Goal: Task Accomplishment & Management: Complete application form

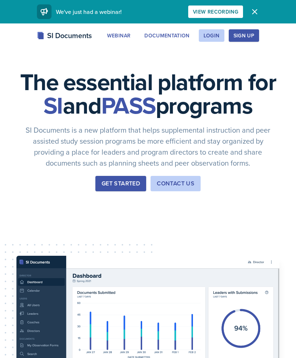
click at [207, 37] on div "Login" at bounding box center [212, 36] width 16 height 6
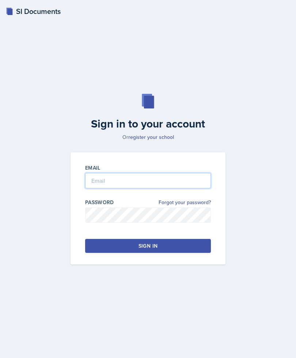
click at [179, 188] on input "email" at bounding box center [148, 180] width 126 height 15
type input "[EMAIL_ADDRESS][DOMAIN_NAME]"
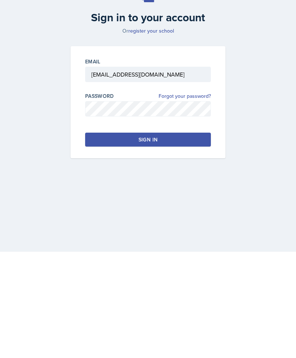
click at [180, 239] on button "Sign in" at bounding box center [148, 246] width 126 height 14
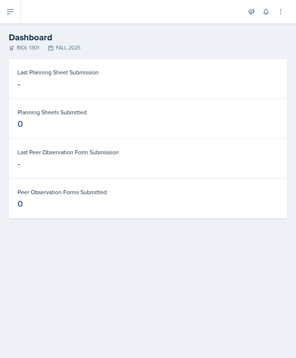
click at [5, 18] on button at bounding box center [10, 11] width 21 height 23
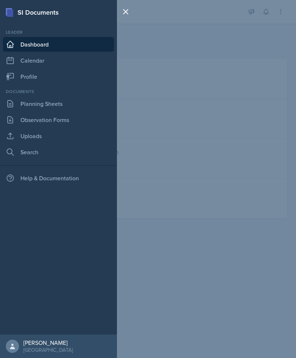
click at [10, 100] on icon at bounding box center [10, 103] width 5 height 7
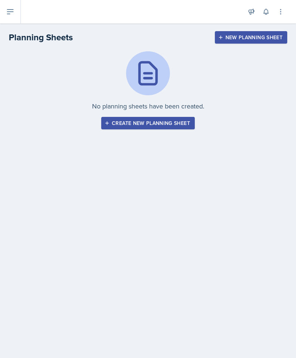
click at [173, 129] on button "Create new planning sheet" at bounding box center [148, 123] width 94 height 12
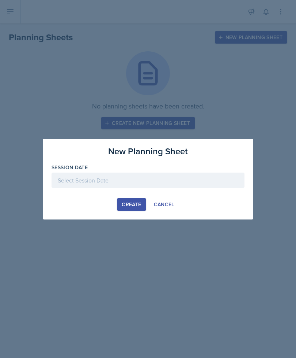
click at [213, 178] on div at bounding box center [148, 179] width 193 height 15
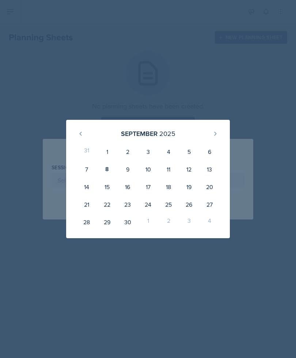
click at [128, 169] on div "9" at bounding box center [127, 169] width 20 height 18
type input "[DATE]"
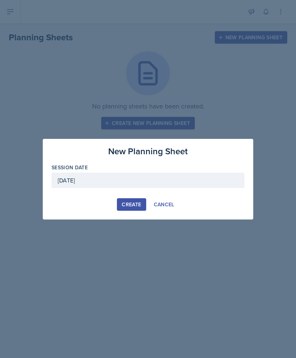
click at [135, 204] on div "Create" at bounding box center [131, 204] width 19 height 6
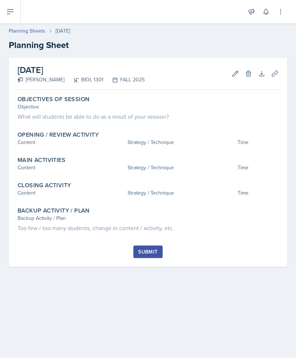
click at [94, 113] on div "What will students be able to do as a result of your session?" at bounding box center [148, 116] width 261 height 9
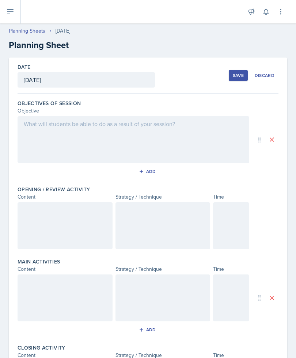
click at [183, 141] on div at bounding box center [134, 139] width 232 height 47
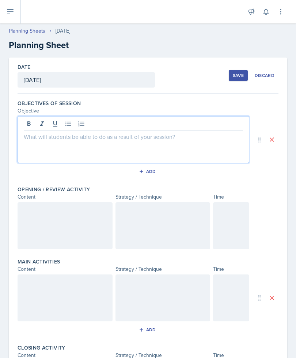
click at [71, 123] on icon at bounding box center [68, 123] width 7 height 7
click at [73, 122] on button at bounding box center [68, 124] width 10 height 10
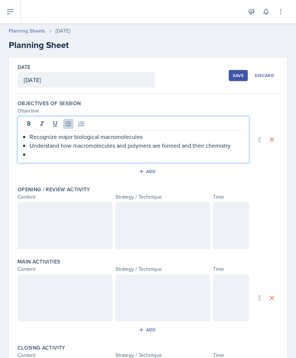
click at [33, 137] on p "Recognize major biological macromolecules" at bounding box center [137, 136] width 214 height 9
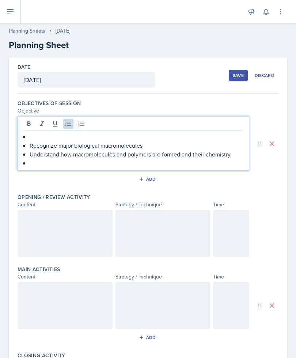
click at [34, 133] on p at bounding box center [137, 136] width 214 height 9
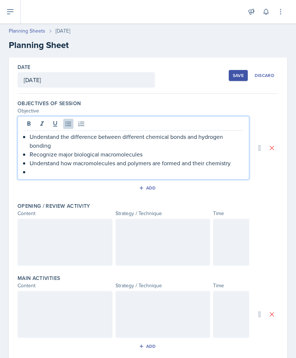
click at [33, 173] on p at bounding box center [137, 171] width 214 height 9
click at [105, 145] on p "Understand the difference between different chemical bonds and hydrogen bonding" at bounding box center [137, 141] width 214 height 18
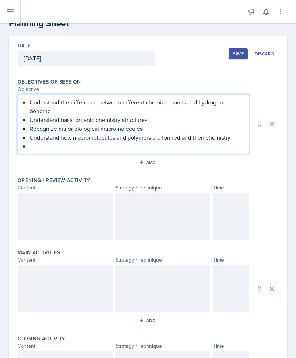
scroll to position [21, 0]
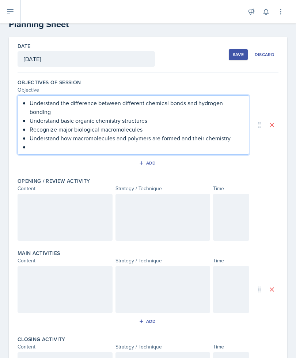
click at [71, 211] on div at bounding box center [65, 217] width 95 height 47
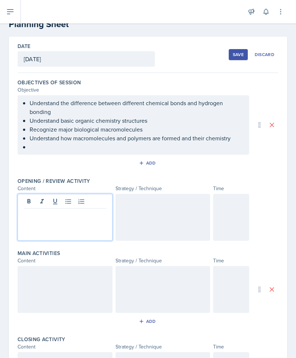
click at [37, 235] on div at bounding box center [65, 217] width 95 height 47
click at [38, 231] on div at bounding box center [65, 217] width 95 height 47
click at [29, 222] on div at bounding box center [65, 217] width 95 height 47
click at [27, 202] on icon at bounding box center [28, 201] width 7 height 7
click at [168, 230] on div at bounding box center [163, 217] width 95 height 47
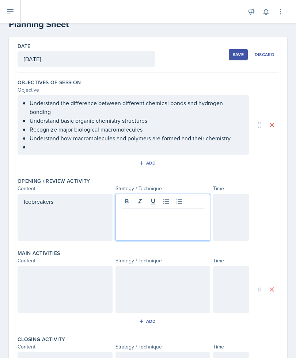
click at [156, 225] on div at bounding box center [163, 217] width 95 height 47
click at [131, 198] on button at bounding box center [127, 201] width 10 height 10
click at [247, 222] on div at bounding box center [231, 217] width 36 height 47
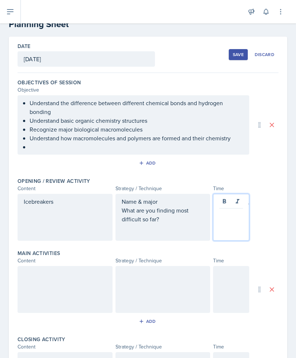
click at [237, 233] on div at bounding box center [231, 217] width 36 height 47
click at [229, 218] on p at bounding box center [232, 214] width 24 height 9
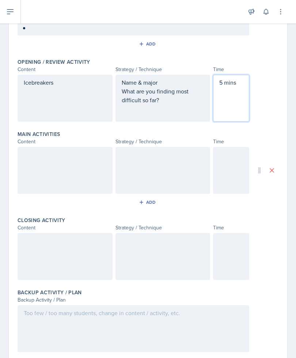
scroll to position [140, 0]
click at [53, 176] on div at bounding box center [65, 170] width 95 height 47
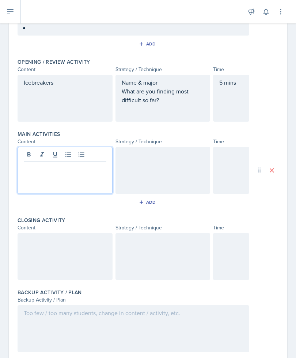
click at [70, 176] on div at bounding box center [65, 170] width 95 height 47
click at [37, 149] on button at bounding box center [42, 154] width 10 height 10
click at [166, 148] on div at bounding box center [163, 170] width 95 height 47
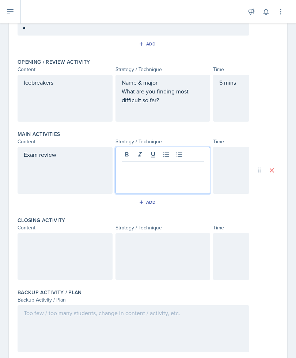
click at [148, 161] on div at bounding box center [163, 170] width 95 height 47
click at [131, 149] on button at bounding box center [127, 154] width 10 height 10
click at [134, 163] on p "Mahout" at bounding box center [163, 167] width 83 height 9
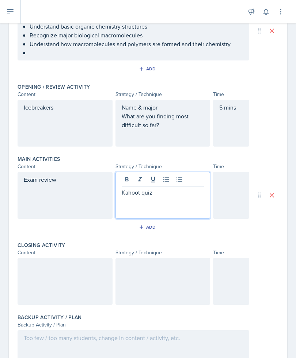
scroll to position [140, 0]
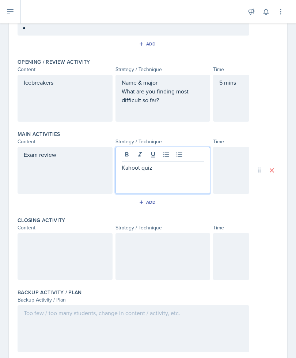
click at [174, 163] on p "Kahoot quiz" at bounding box center [163, 167] width 83 height 9
click at [175, 163] on p "Kahoot quiz" at bounding box center [163, 167] width 83 height 9
click at [126, 180] on p at bounding box center [163, 184] width 83 height 9
click at [141, 180] on p at bounding box center [163, 184] width 83 height 9
click at [138, 180] on p at bounding box center [163, 184] width 83 height 9
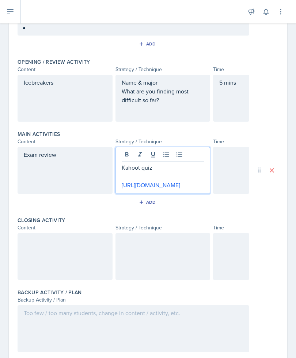
click at [227, 154] on div at bounding box center [231, 170] width 36 height 47
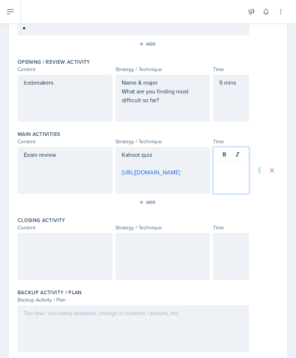
click at [231, 159] on div at bounding box center [231, 170] width 36 height 47
click at [226, 155] on div at bounding box center [231, 170] width 36 height 47
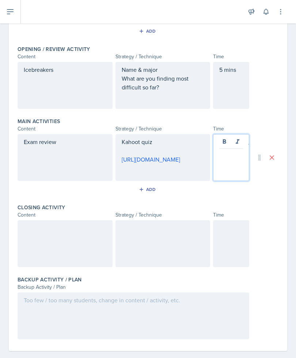
scroll to position [152, 0]
click at [229, 140] on div at bounding box center [231, 157] width 36 height 47
click at [223, 139] on icon at bounding box center [224, 141] width 3 height 4
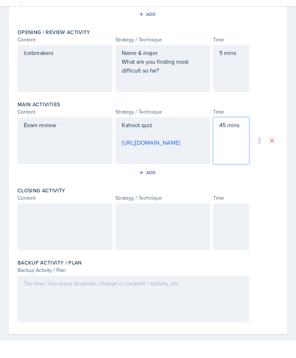
click at [154, 187] on div "Add" at bounding box center [149, 190] width 16 height 6
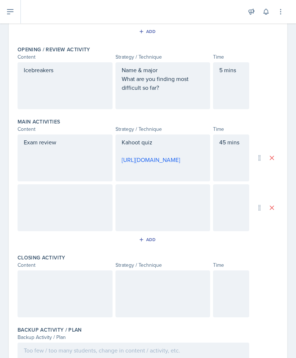
click at [73, 204] on div at bounding box center [65, 207] width 95 height 47
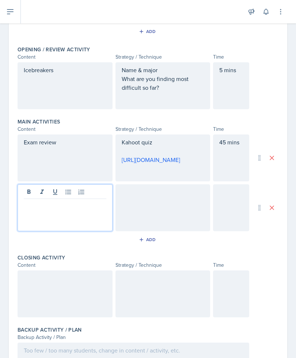
click at [73, 209] on div at bounding box center [65, 207] width 95 height 47
click at [67, 207] on div at bounding box center [65, 207] width 95 height 47
click at [65, 204] on div at bounding box center [65, 207] width 95 height 47
click at [28, 202] on div at bounding box center [65, 207] width 95 height 47
click at [27, 188] on icon at bounding box center [28, 191] width 7 height 7
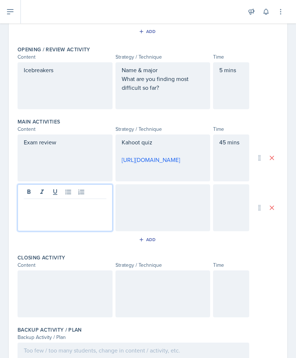
click at [69, 134] on div "Exam review" at bounding box center [65, 157] width 95 height 47
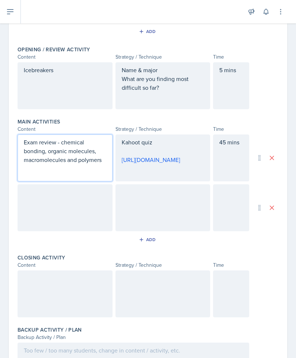
click at [67, 207] on div at bounding box center [65, 207] width 95 height 47
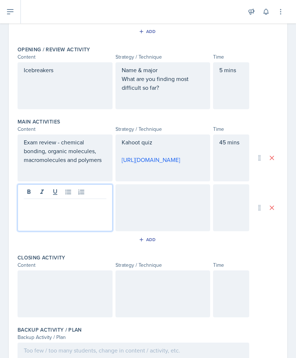
click at [31, 188] on icon at bounding box center [28, 191] width 7 height 7
click at [76, 200] on p "Review most dismissed" at bounding box center [65, 204] width 83 height 9
click at [172, 203] on div at bounding box center [163, 207] width 95 height 47
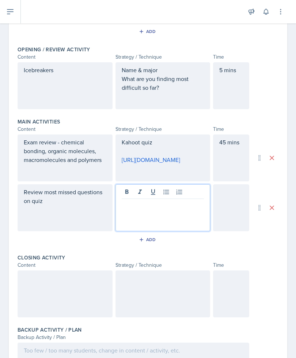
click at [173, 202] on div at bounding box center [163, 207] width 95 height 47
click at [152, 200] on p at bounding box center [163, 204] width 83 height 9
click at [235, 198] on div at bounding box center [231, 207] width 36 height 47
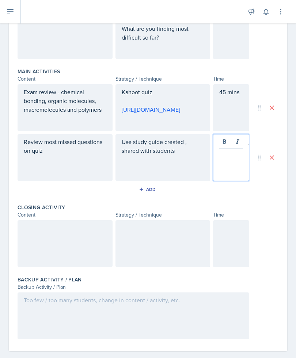
scroll to position [202, 0]
click at [230, 154] on div at bounding box center [231, 157] width 36 height 47
click at [231, 154] on div at bounding box center [231, 157] width 36 height 47
click at [225, 139] on icon at bounding box center [224, 141] width 3 height 4
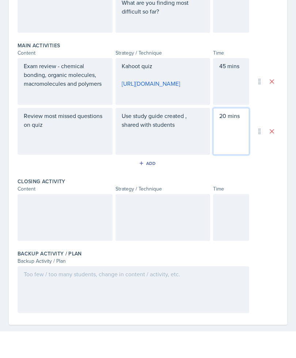
click at [40, 220] on div at bounding box center [65, 243] width 95 height 47
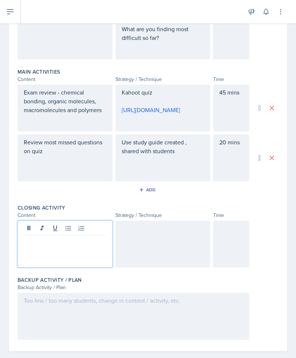
click at [46, 243] on div at bounding box center [65, 243] width 95 height 47
click at [26, 224] on icon at bounding box center [28, 227] width 7 height 7
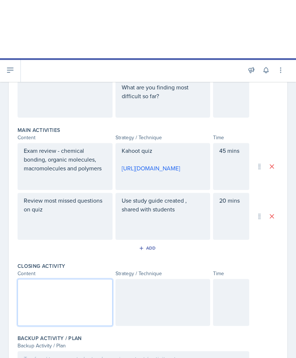
scroll to position [0, 0]
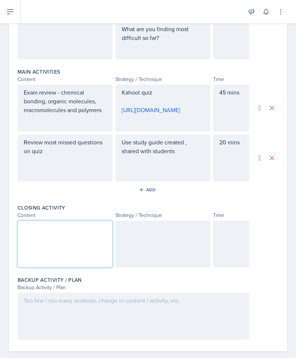
click at [169, 177] on div "Use study guide created , shared with students" at bounding box center [163, 157] width 95 height 47
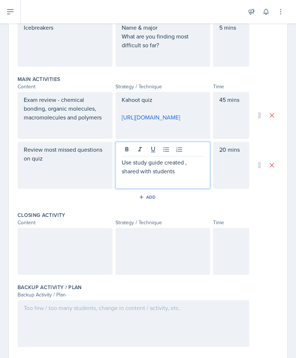
scroll to position [202, 0]
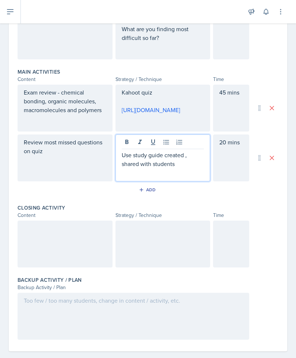
click at [188, 168] on p "Use study guide created , shared with students" at bounding box center [163, 159] width 83 height 18
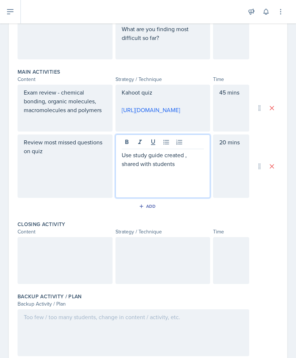
click at [129, 186] on p at bounding box center [163, 181] width 83 height 9
click at [136, 186] on p at bounding box center [163, 181] width 83 height 9
click at [139, 186] on p at bounding box center [163, 181] width 83 height 9
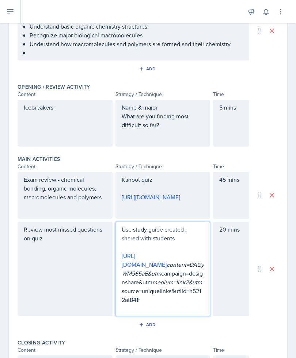
scroll to position [116, 0]
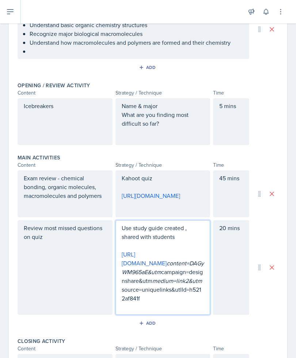
click at [223, 103] on div "5 mins" at bounding box center [231, 121] width 36 height 47
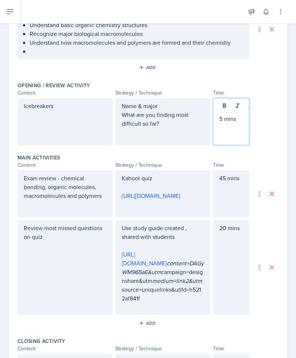
click at [226, 107] on icon at bounding box center [224, 105] width 3 height 4
click at [222, 121] on p "5 mins" at bounding box center [232, 118] width 24 height 9
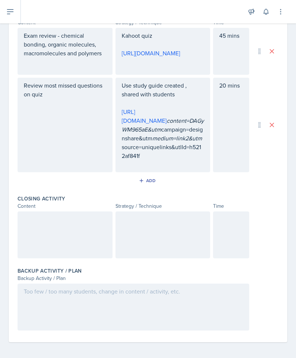
scroll to position [258, 0]
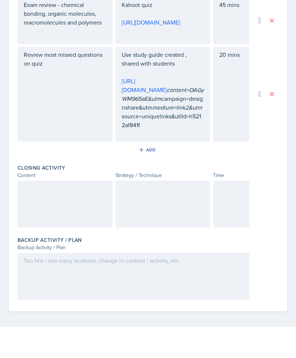
click at [77, 221] on div at bounding box center [65, 235] width 95 height 47
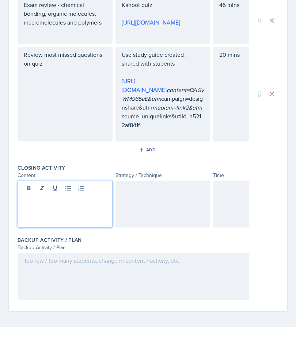
scroll to position [23, 0]
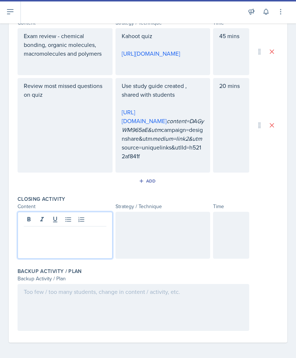
click at [35, 244] on div at bounding box center [65, 235] width 95 height 47
click at [47, 241] on div at bounding box center [65, 235] width 95 height 47
click at [25, 222] on button at bounding box center [29, 219] width 10 height 10
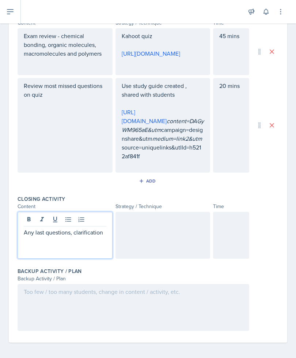
click at [176, 227] on div at bounding box center [163, 235] width 95 height 47
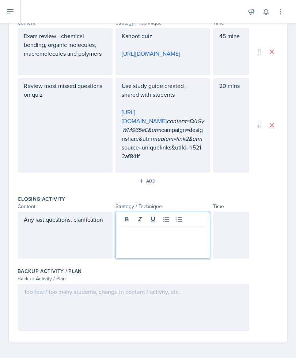
click at [139, 242] on div at bounding box center [163, 235] width 95 height 47
click at [130, 216] on icon at bounding box center [126, 219] width 7 height 7
click at [226, 226] on div at bounding box center [231, 235] width 36 height 47
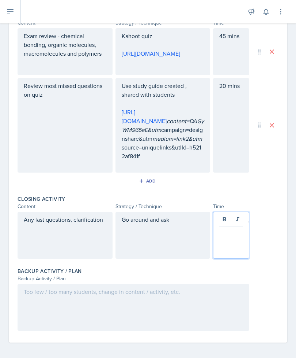
click at [231, 247] on div at bounding box center [231, 235] width 36 height 47
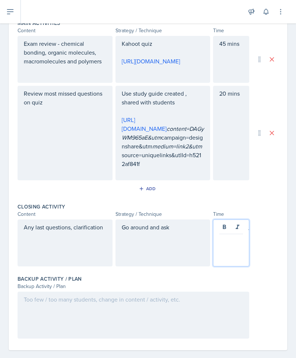
scroll to position [250, 0]
click at [225, 228] on icon at bounding box center [224, 227] width 7 height 7
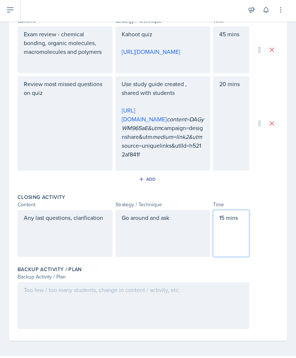
scroll to position [258, 0]
click at [287, 232] on div "Date [DATE] [DATE] 31 1 2 3 4 5 6 7 8 9 10 11 12 13 14 15 16 17 18 19 20 21 22 …" at bounding box center [148, 70] width 279 height 543
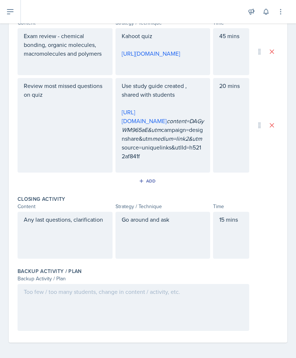
click at [186, 298] on div at bounding box center [134, 307] width 232 height 47
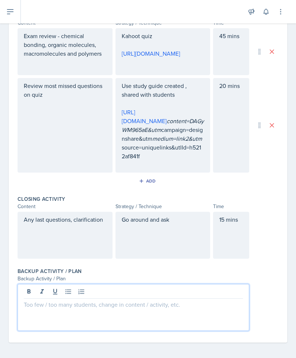
click at [164, 312] on div at bounding box center [134, 307] width 232 height 47
click at [29, 306] on p at bounding box center [134, 304] width 220 height 9
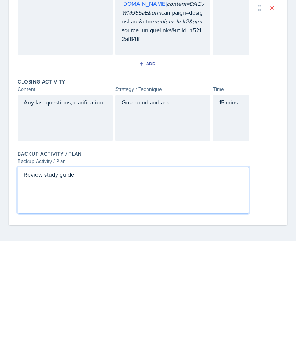
click at [284, 154] on div "Date [DATE] [DATE] 31 1 2 3 4 5 6 7 8 9 10 11 12 13 14 15 16 17 18 19 20 21 22 …" at bounding box center [148, 70] width 279 height 543
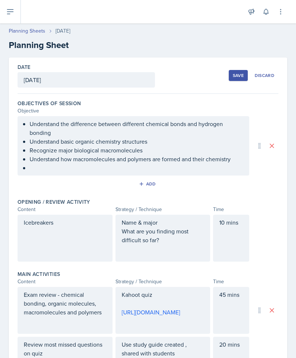
scroll to position [0, 0]
click at [242, 72] on div "Save" at bounding box center [238, 75] width 11 height 6
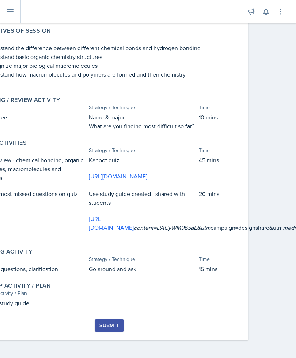
scroll to position [68, 40]
